Goal: Find contact information: Find contact information

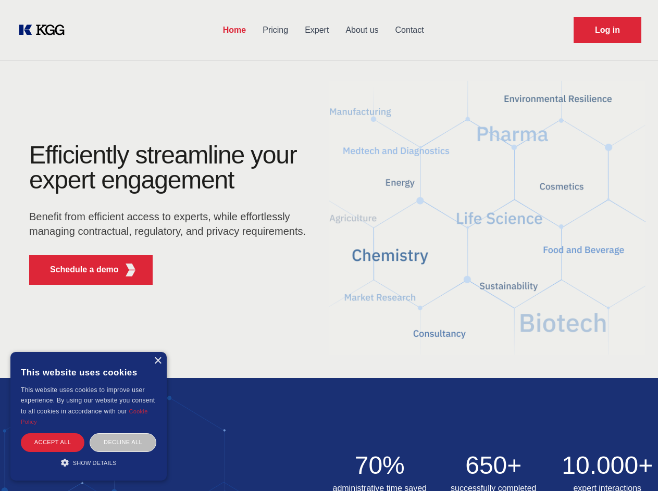
click at [329, 245] on div "Efficiently streamline your expert engagement Benefit from efficient access to …" at bounding box center [171, 218] width 317 height 151
click at [78, 270] on p "Schedule a demo" at bounding box center [84, 270] width 69 height 13
click at [157, 361] on div "× This website uses cookies This website uses cookies to improve user experienc…" at bounding box center [88, 416] width 156 height 129
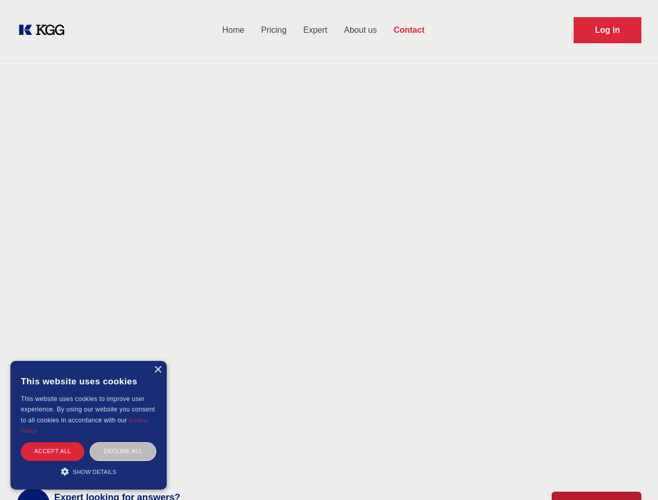
click at [53, 442] on div "Accept all" at bounding box center [53, 451] width 64 height 18
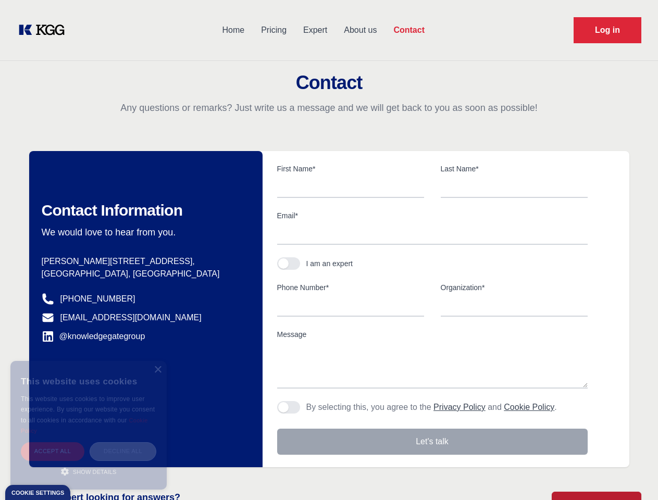
click at [123, 442] on div "Decline all" at bounding box center [123, 451] width 67 height 18
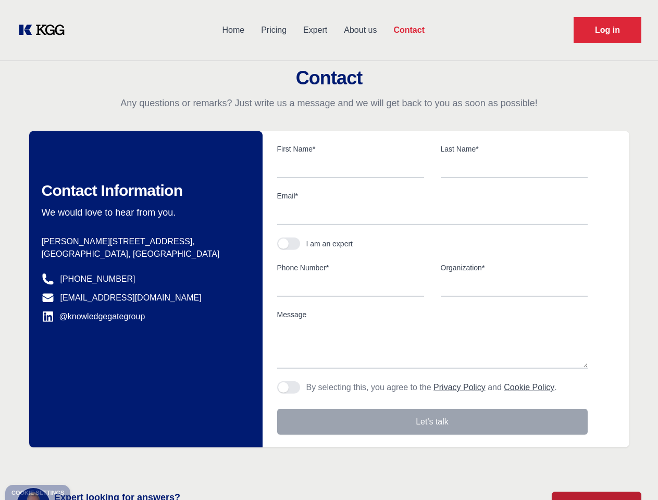
click at [89, 463] on main "Contact Any questions or remarks? Just write us a message and we will get back …" at bounding box center [329, 271] width 658 height 542
